Goal: Task Accomplishment & Management: Manage account settings

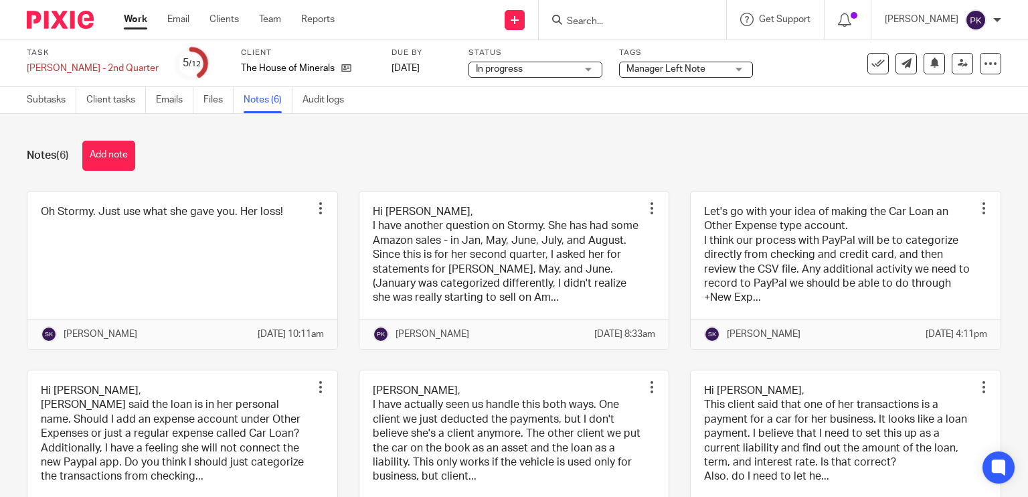
click at [130, 16] on link "Work" at bounding box center [135, 19] width 23 height 13
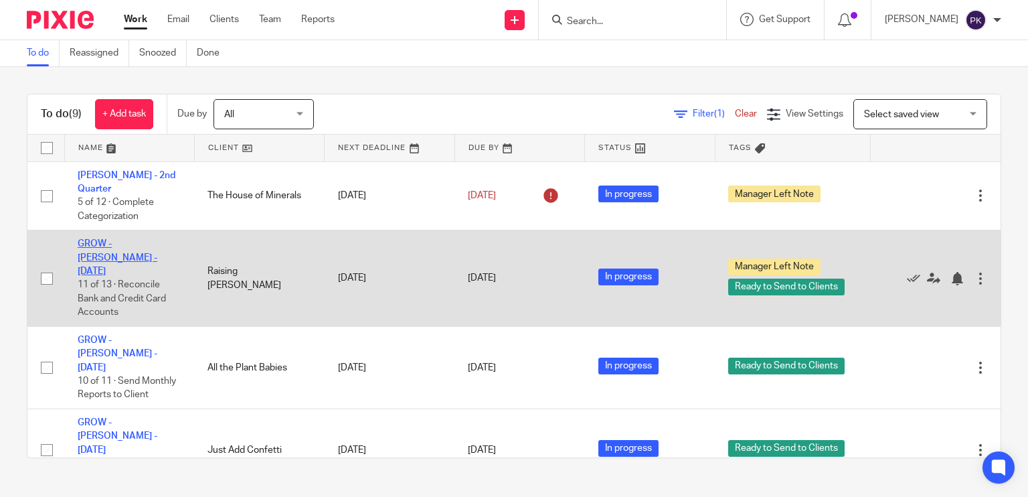
click at [151, 244] on link "GROW - Kristin - July 2025" at bounding box center [118, 257] width 80 height 37
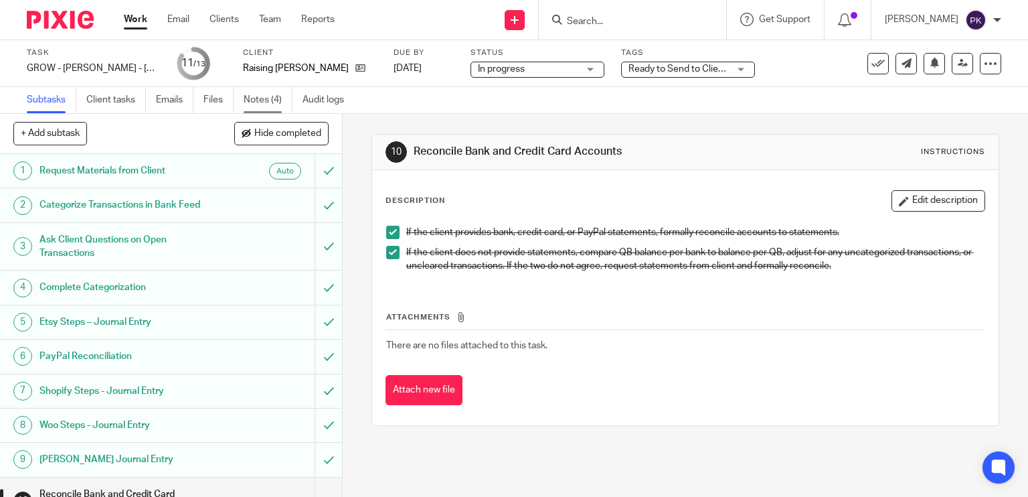
click at [264, 104] on link "Notes (4)" at bounding box center [268, 100] width 49 height 26
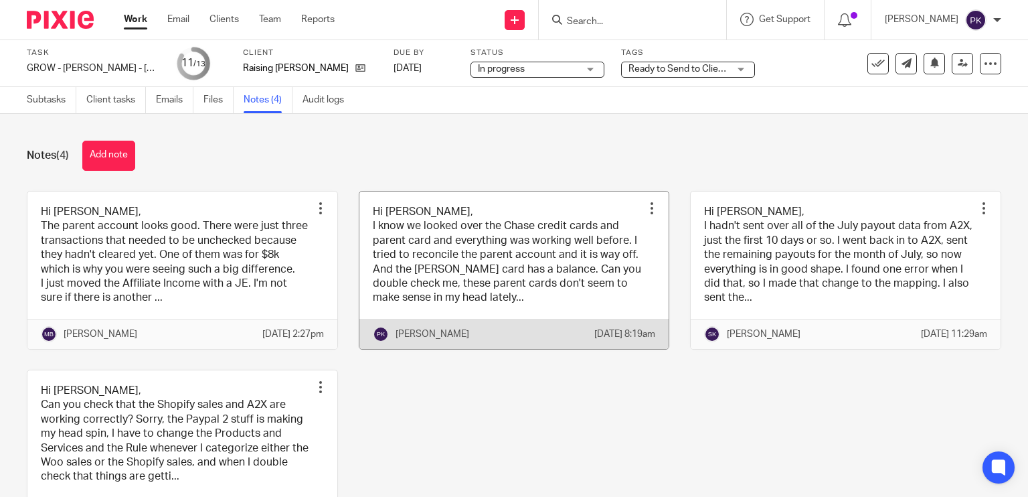
click at [490, 248] on link at bounding box center [514, 269] width 310 height 157
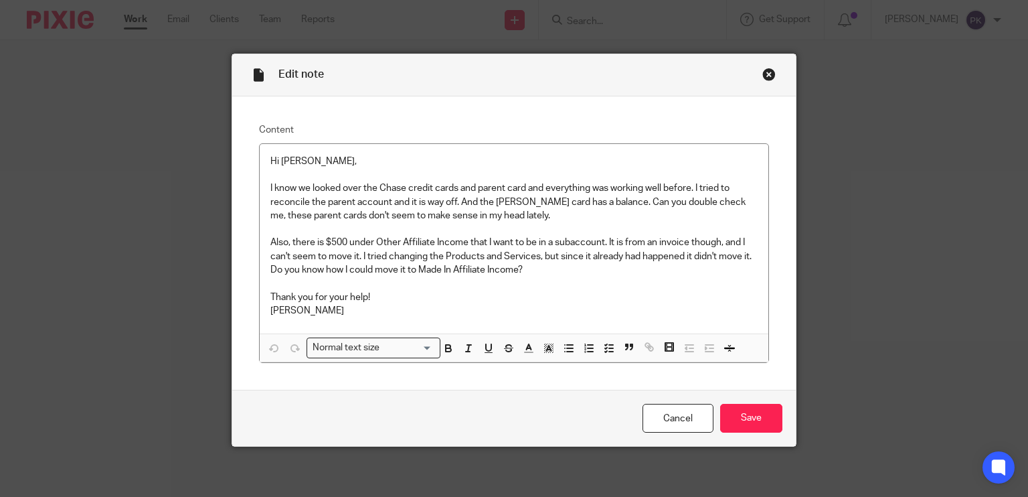
click at [763, 76] on div "Close this dialog window" at bounding box center [769, 74] width 13 height 13
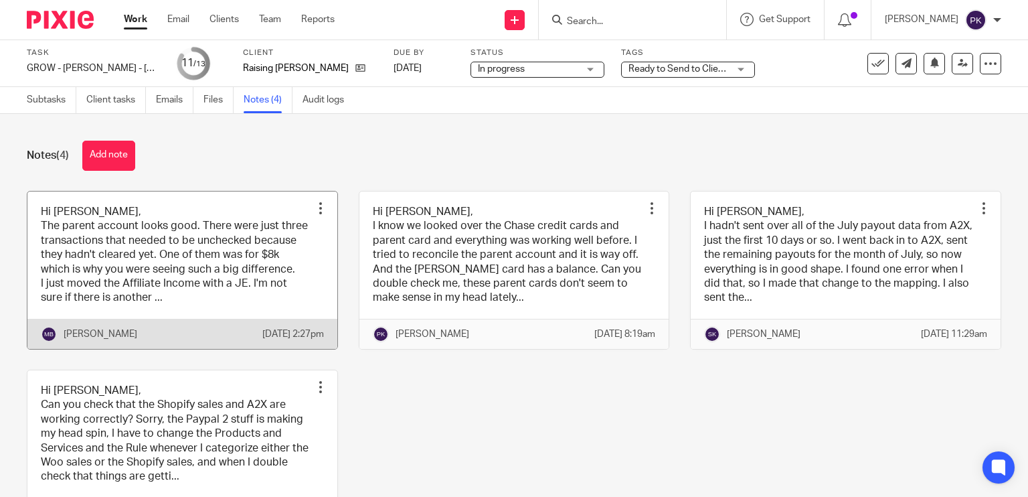
click at [225, 263] on link at bounding box center [182, 269] width 310 height 157
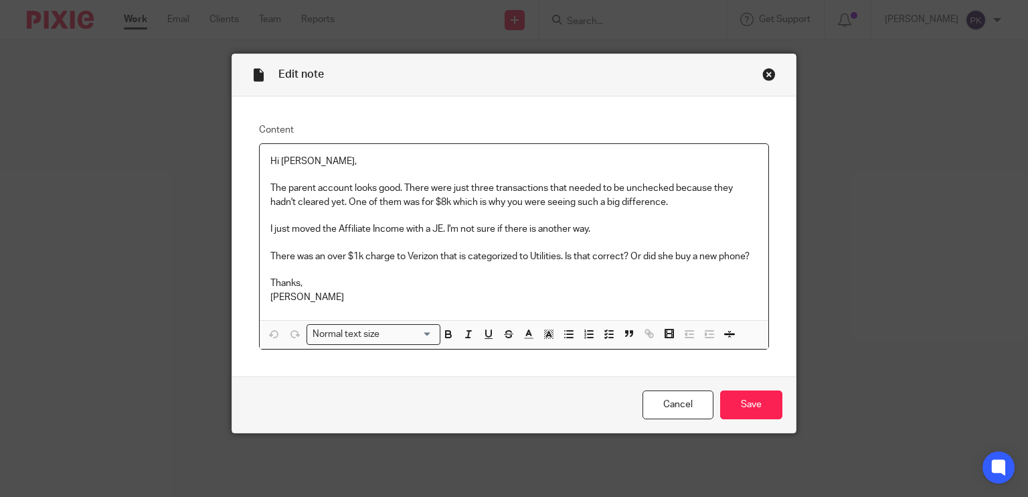
click at [763, 70] on div "Close this dialog window" at bounding box center [769, 74] width 13 height 13
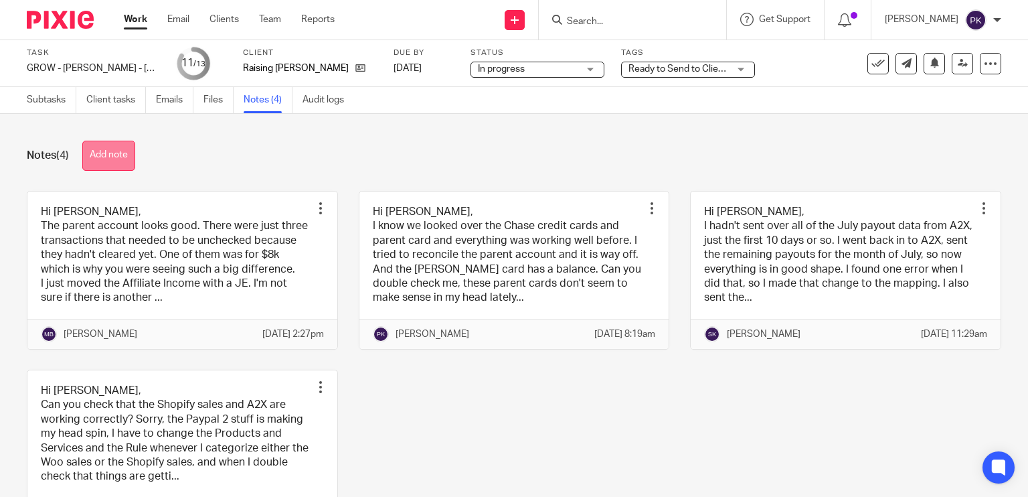
click at [118, 153] on button "Add note" at bounding box center [108, 156] width 53 height 30
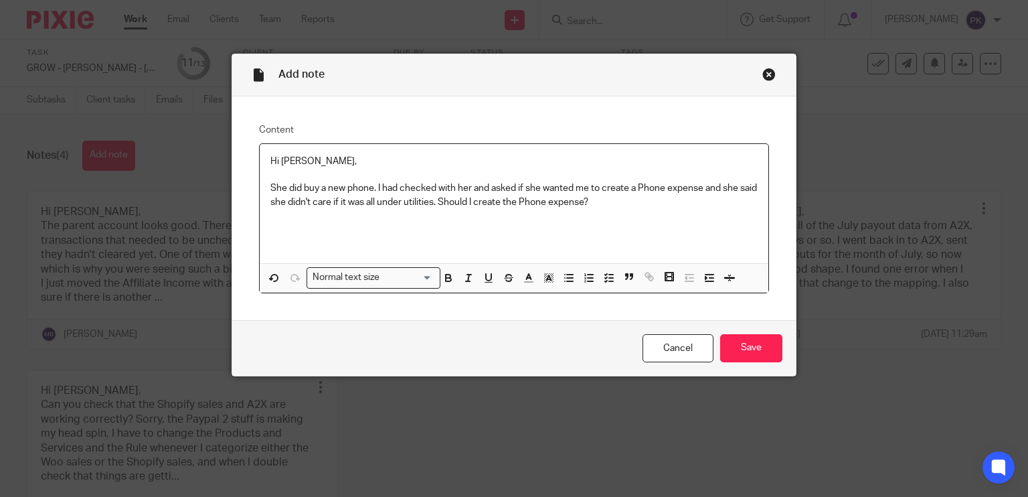
click at [528, 206] on p "She did buy a new phone. I had checked with her and asked if she wanted me to c…" at bounding box center [514, 194] width 488 height 27
click at [611, 200] on p "She did buy a new phone. I had checked with her and asked if she wanted me to c…" at bounding box center [514, 194] width 488 height 27
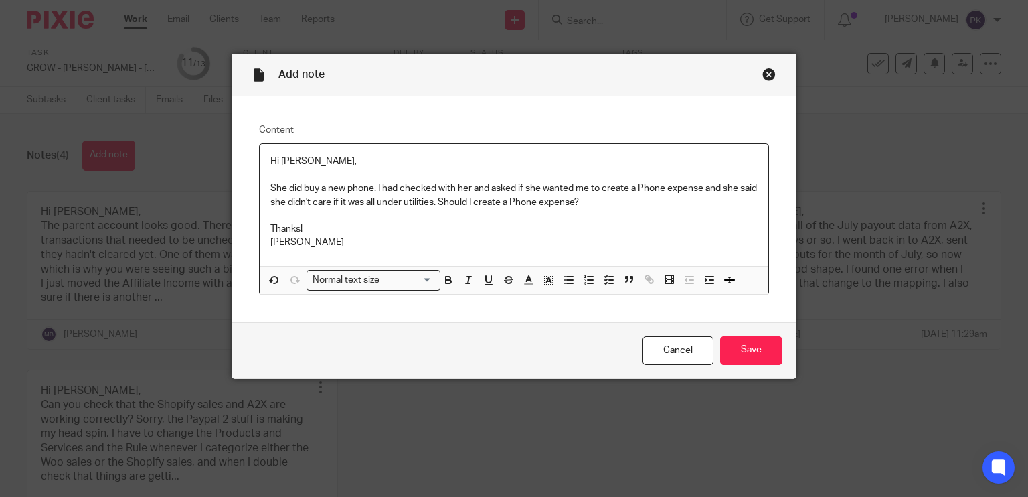
click at [295, 231] on p "Thanks!" at bounding box center [514, 228] width 488 height 13
click at [738, 342] on input "Save" at bounding box center [751, 350] width 62 height 29
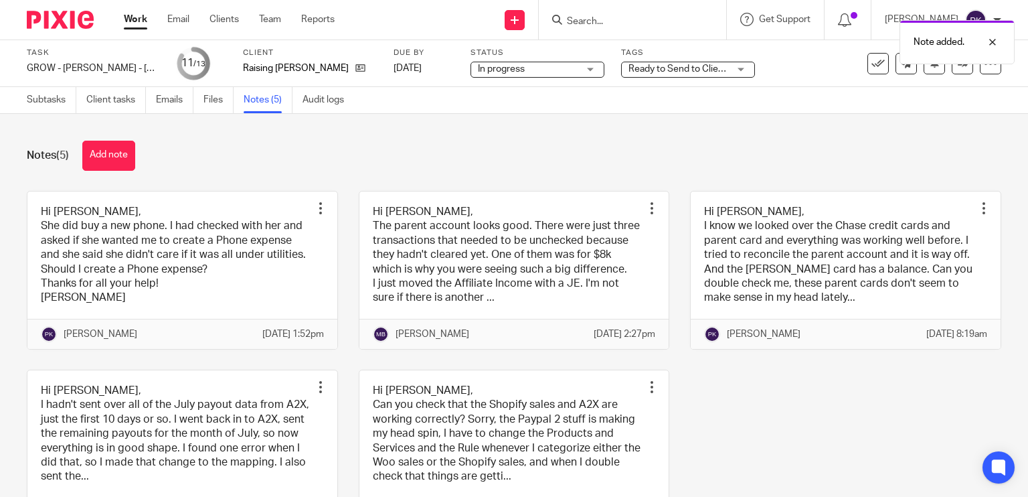
click at [659, 76] on div "Ready to Send to Clients + 1" at bounding box center [688, 70] width 134 height 16
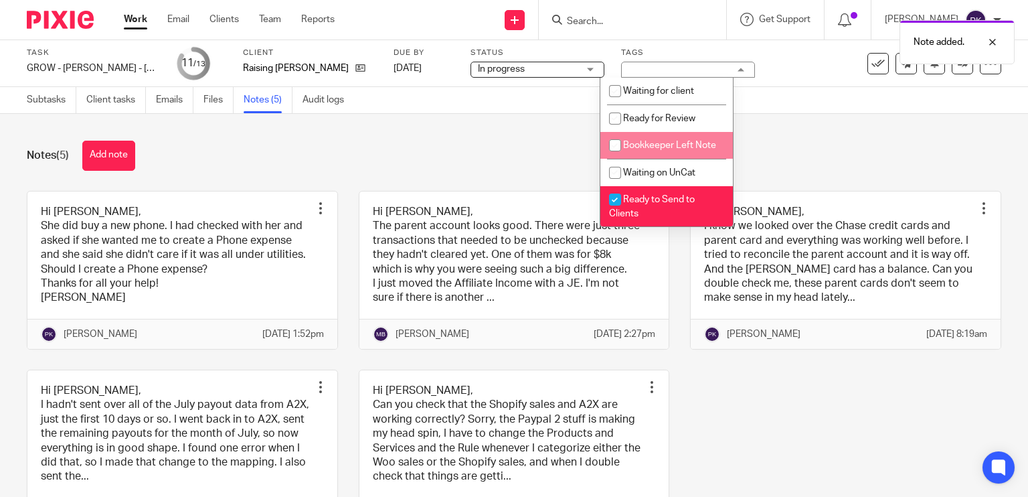
click at [654, 146] on span "Bookkeeper Left Note" at bounding box center [669, 145] width 93 height 9
checkbox input "true"
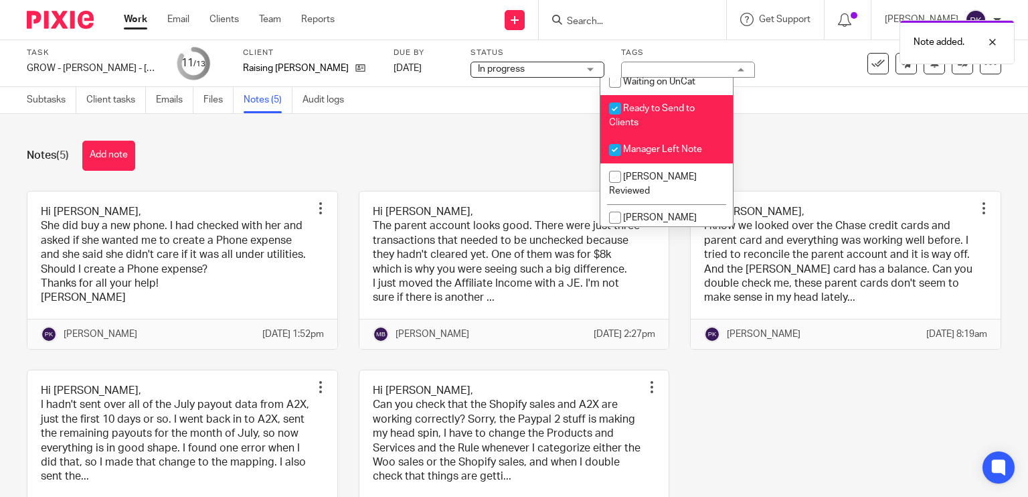
scroll to position [96, 0]
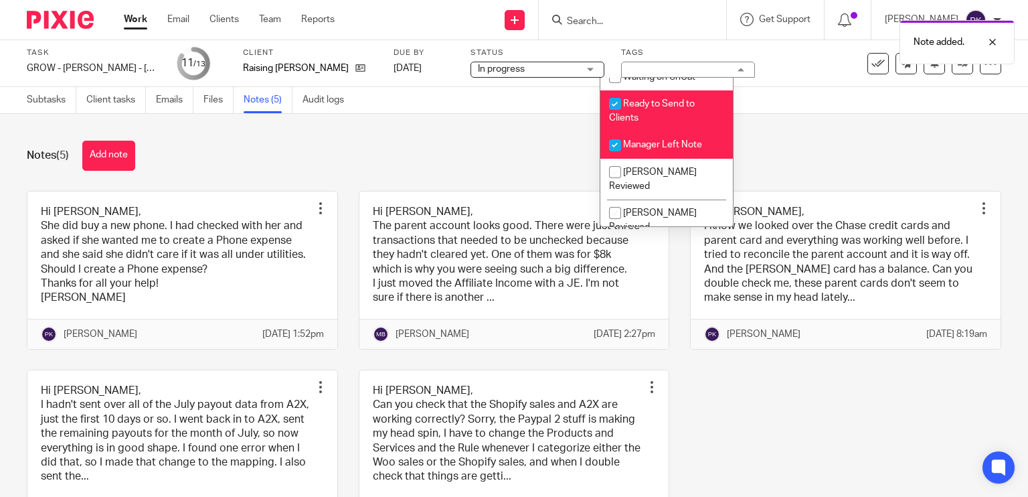
click at [654, 131] on li "Ready to Send to Clients" at bounding box center [666, 110] width 133 height 41
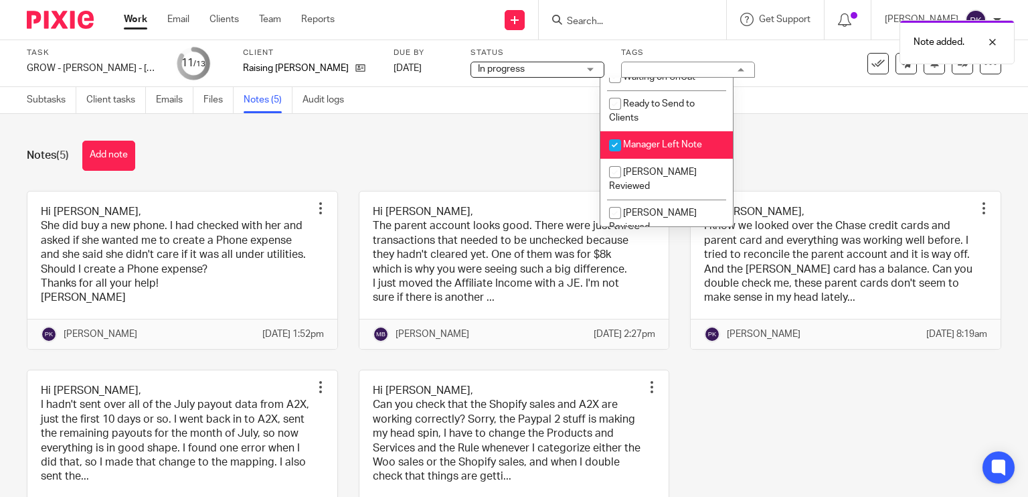
click at [654, 131] on li "Ready to Send to Clients" at bounding box center [666, 110] width 133 height 41
checkbox input "true"
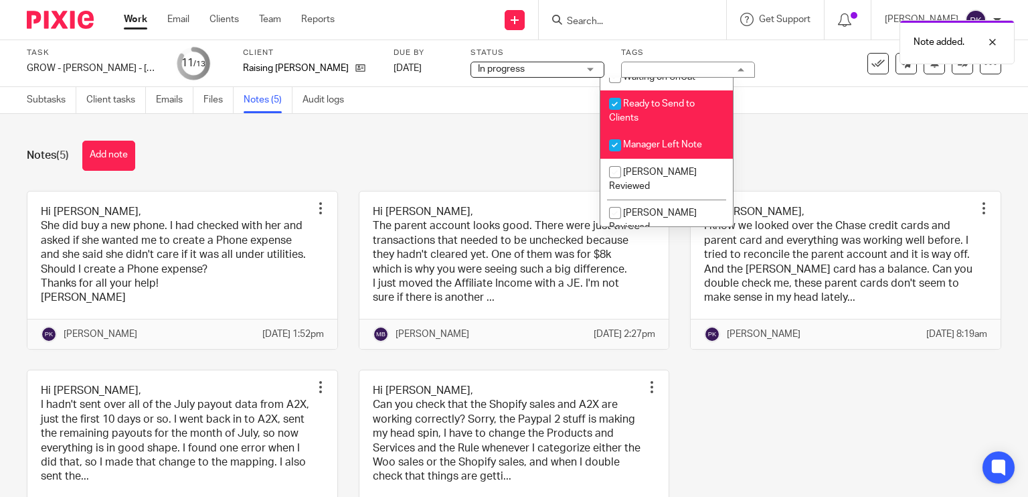
click at [659, 149] on span "Manager Left Note" at bounding box center [662, 144] width 79 height 9
checkbox input "false"
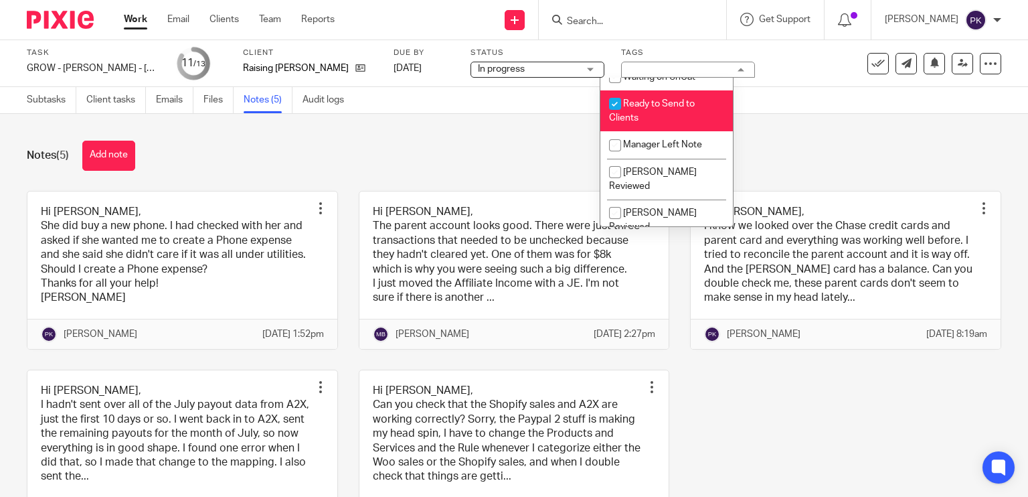
click at [483, 171] on div "Notes (5) Add note Hi Michelle, She did buy a new phone. I had checked with her…" at bounding box center [514, 305] width 1028 height 383
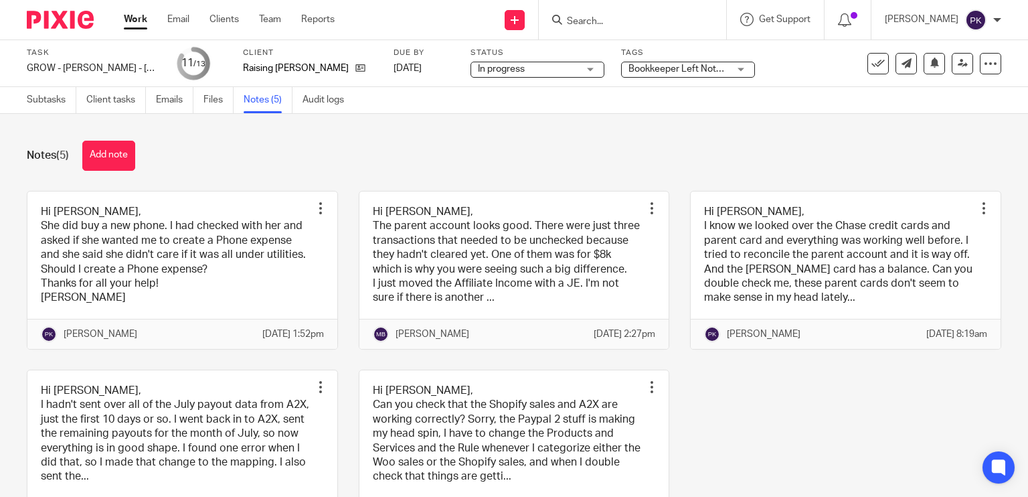
click at [133, 21] on link "Work" at bounding box center [135, 19] width 23 height 13
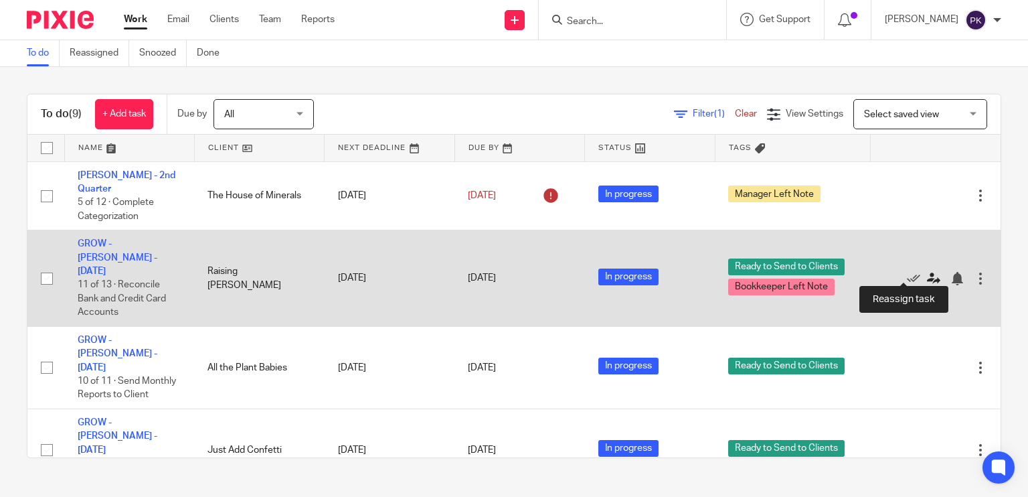
click at [927, 272] on icon at bounding box center [933, 278] width 13 height 13
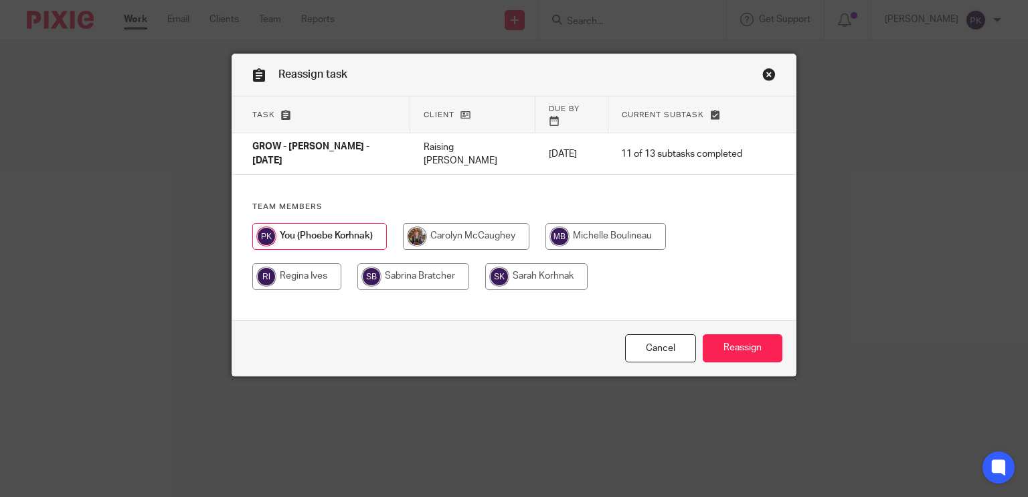
click at [577, 223] on input "radio" at bounding box center [606, 236] width 121 height 27
radio input "true"
click at [727, 345] on input "Reassign" at bounding box center [743, 348] width 80 height 29
